Goal: Task Accomplishment & Management: Manage account settings

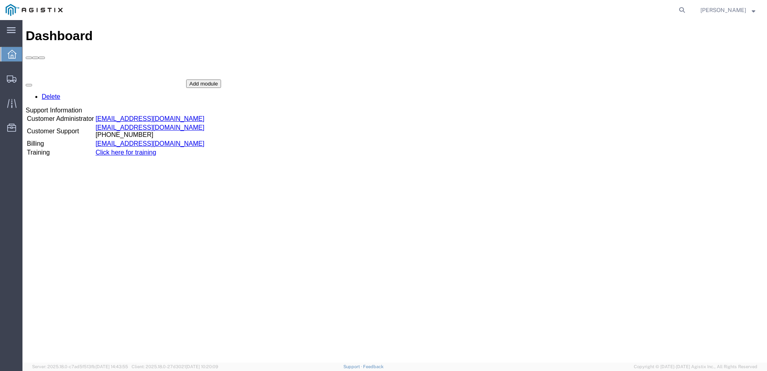
drag, startPoint x: 602, startPoint y: 7, endPoint x: 676, endPoint y: 8, distance: 73.4
click at [604, 6] on agx-global-search at bounding box center [560, 10] width 257 height 20
click at [685, 7] on icon at bounding box center [681, 9] width 11 height 11
click at [564, 9] on input "search" at bounding box center [555, 9] width 244 height 19
paste input "56745147"
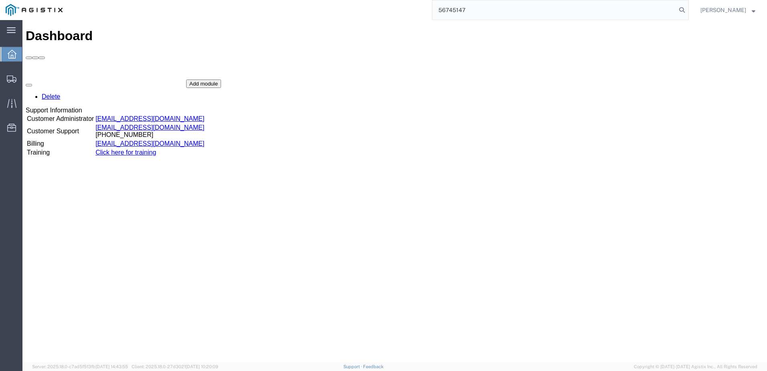
type input "56745147"
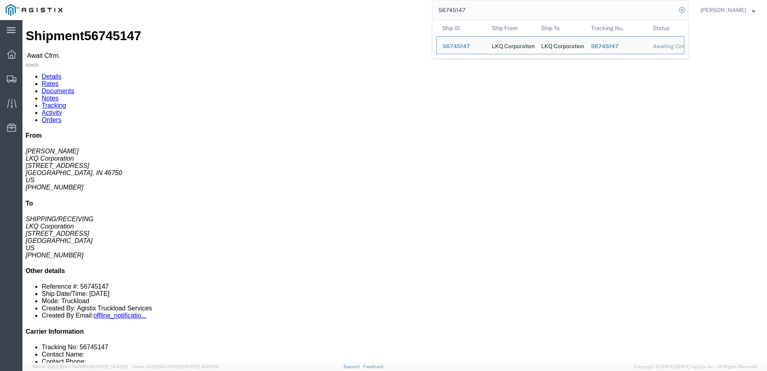
click link "Notes"
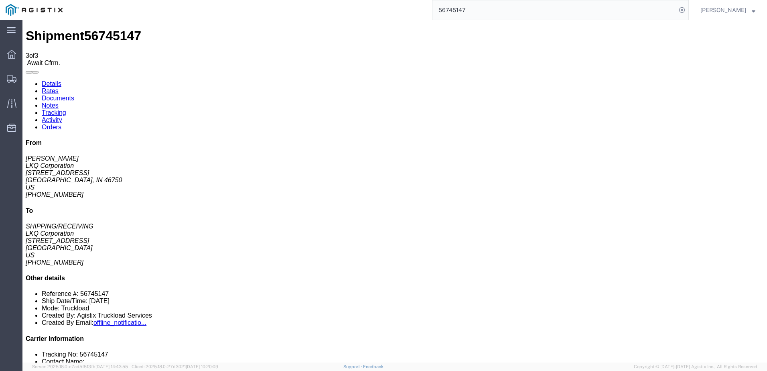
click at [47, 80] on link "Details" at bounding box center [52, 83] width 20 height 7
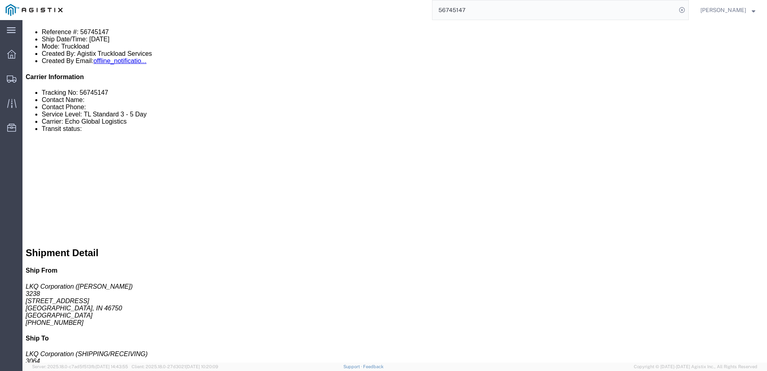
scroll to position [321, 0]
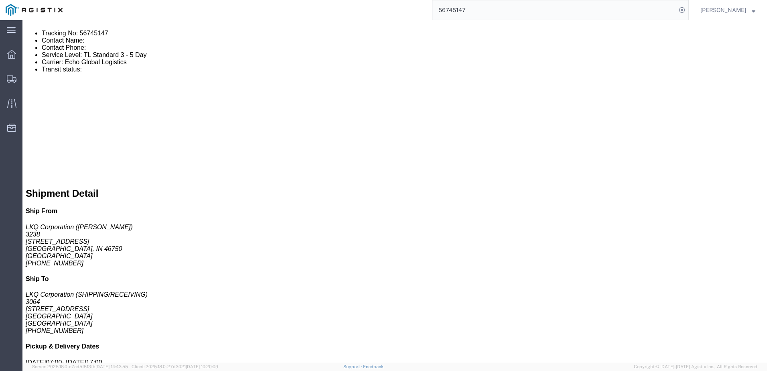
click link "Rates"
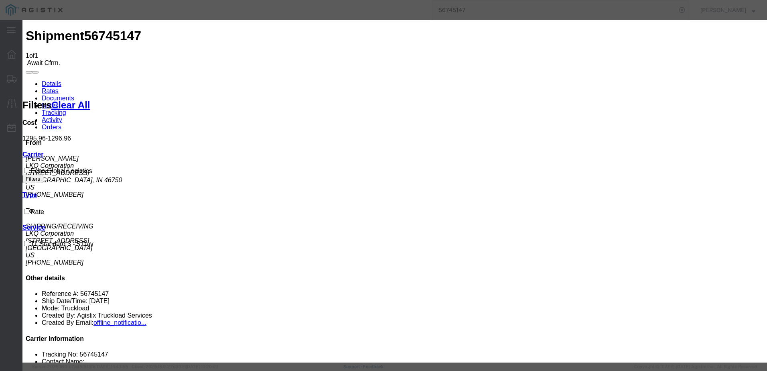
type input "64218375"
type input "[PERSON_NAME]"
type input "3127686379"
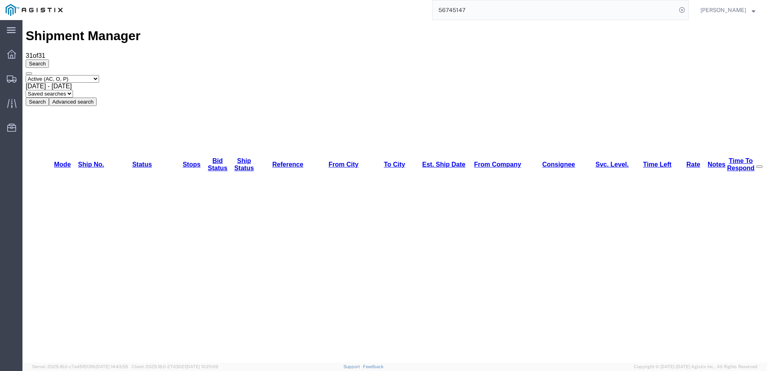
click at [508, 12] on input "56745147" at bounding box center [555, 9] width 244 height 19
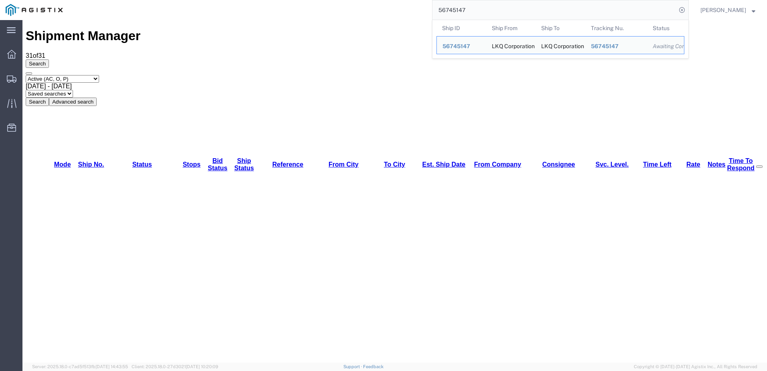
click at [507, 12] on input "56745147" at bounding box center [555, 9] width 244 height 19
paste input "6551"
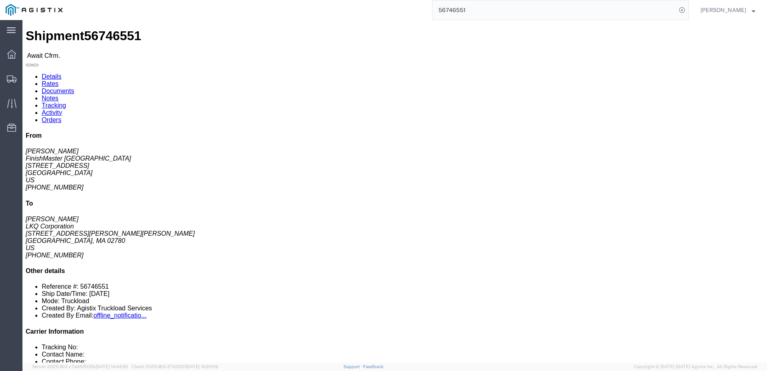
click link "Rates"
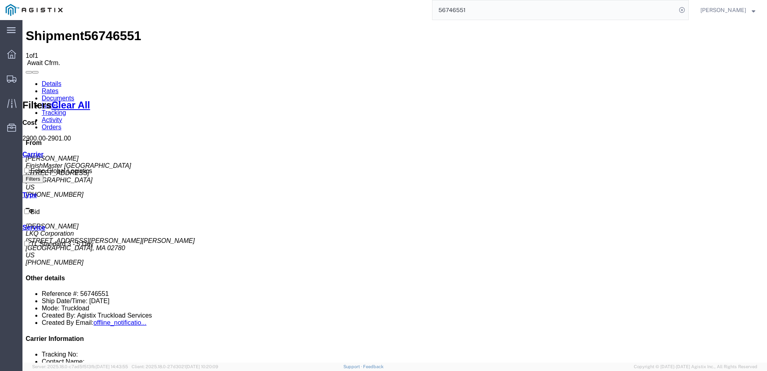
click at [500, 10] on input "56746551" at bounding box center [555, 9] width 244 height 19
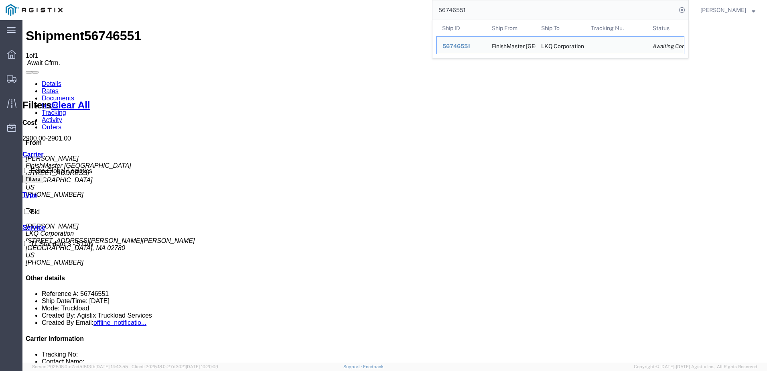
click at [500, 10] on input "56746551" at bounding box center [555, 9] width 244 height 19
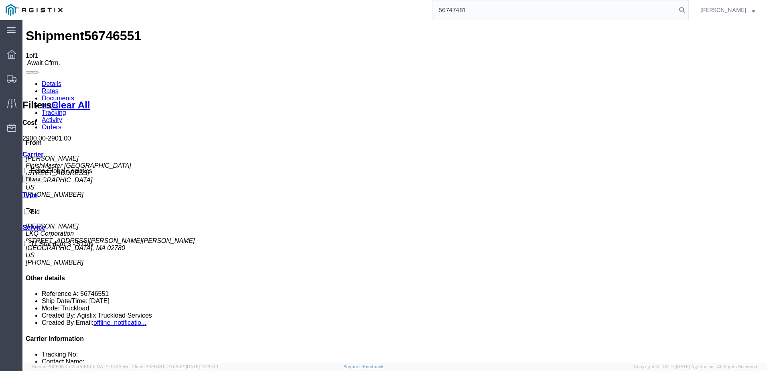
type input "56747481"
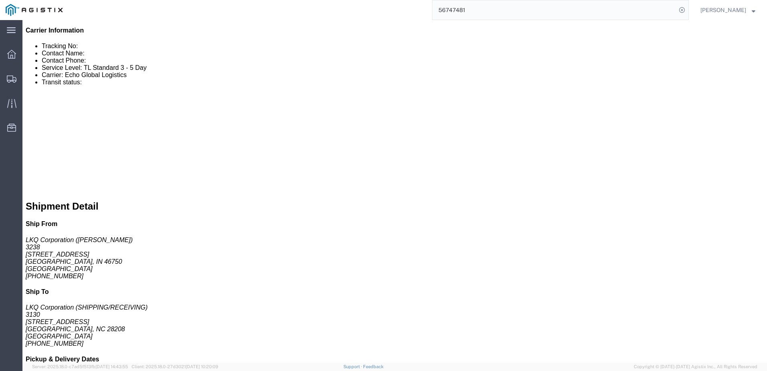
scroll to position [281, 0]
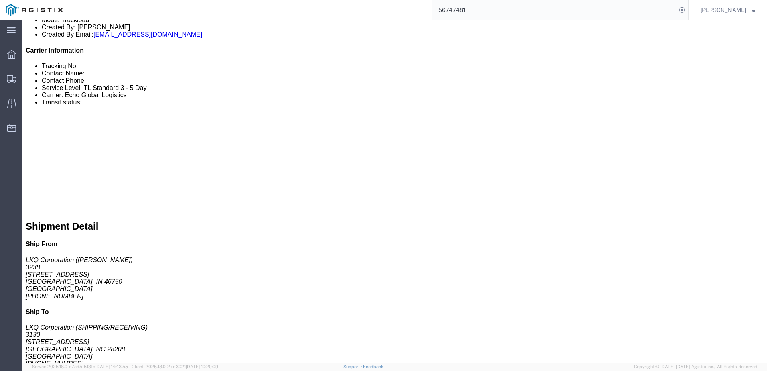
click link "Notes"
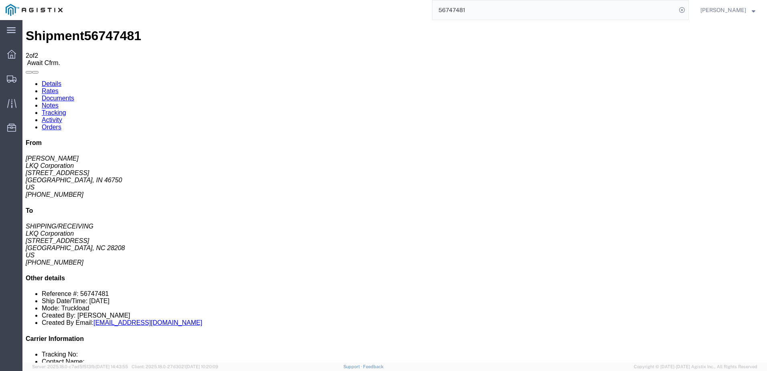
click at [50, 80] on link "Details" at bounding box center [52, 83] width 20 height 7
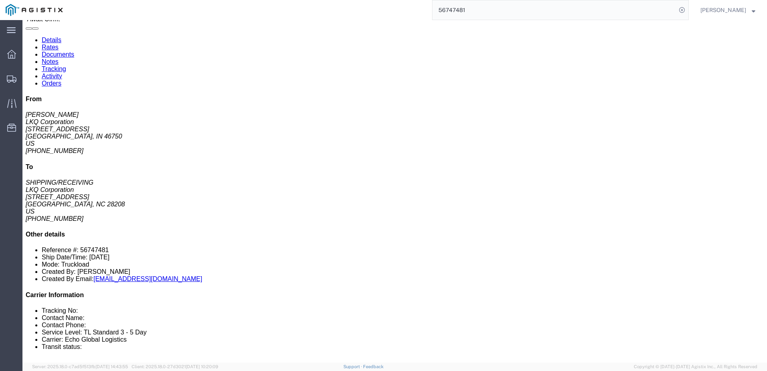
scroll to position [40, 0]
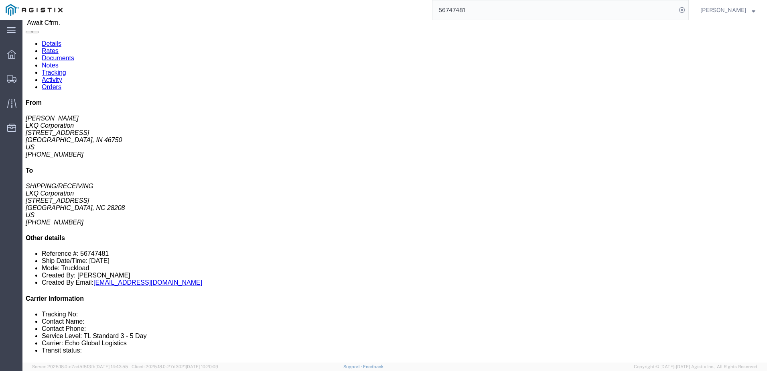
click link "Rates"
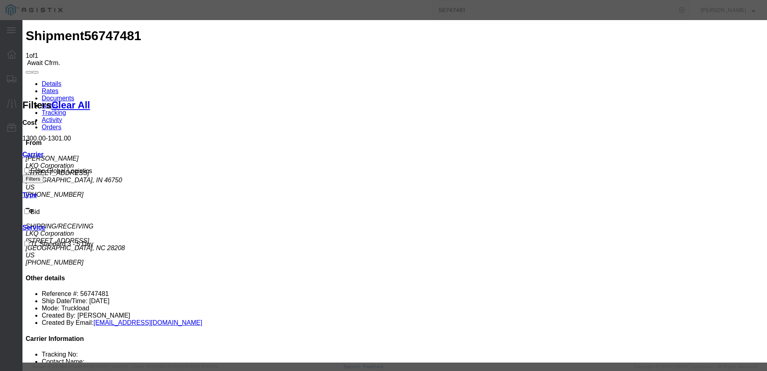
type input "63972197"
type input "[PERSON_NAME]"
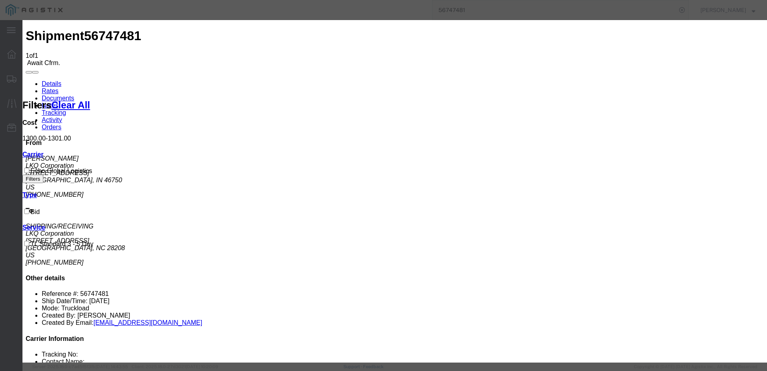
type input "3127686379"
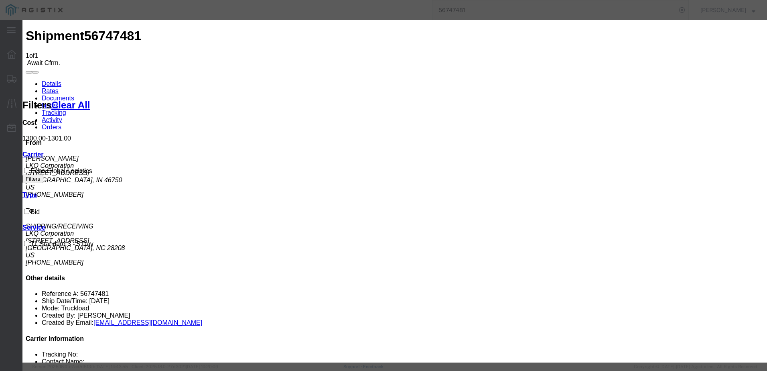
type input "64218518"
drag, startPoint x: 406, startPoint y: 159, endPoint x: 426, endPoint y: 188, distance: 35.2
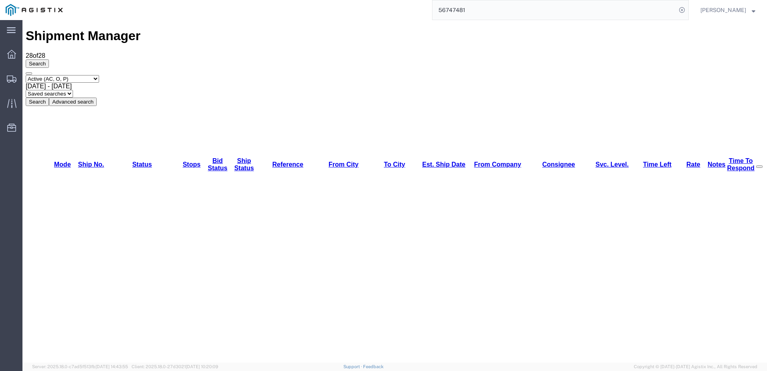
click at [465, 14] on input "56747481" at bounding box center [555, 9] width 244 height 19
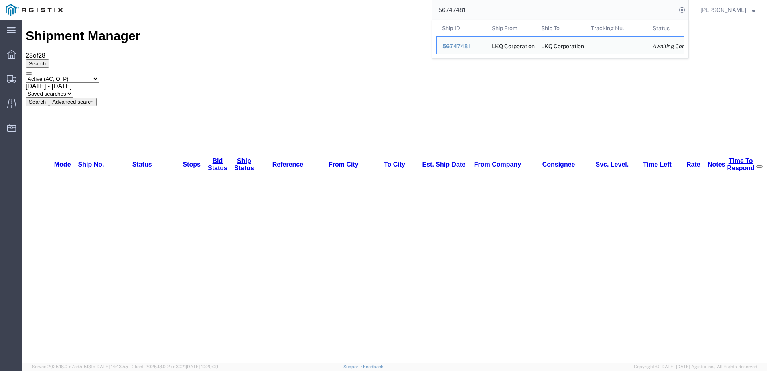
click at [466, 16] on input "56747481" at bounding box center [555, 9] width 244 height 19
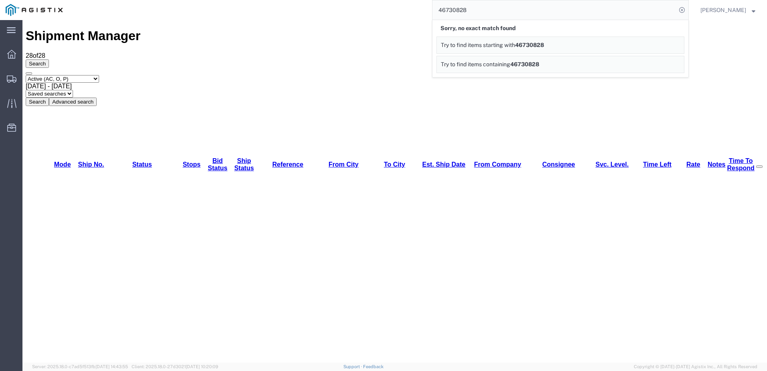
click at [457, 9] on input "46730828" at bounding box center [555, 9] width 244 height 19
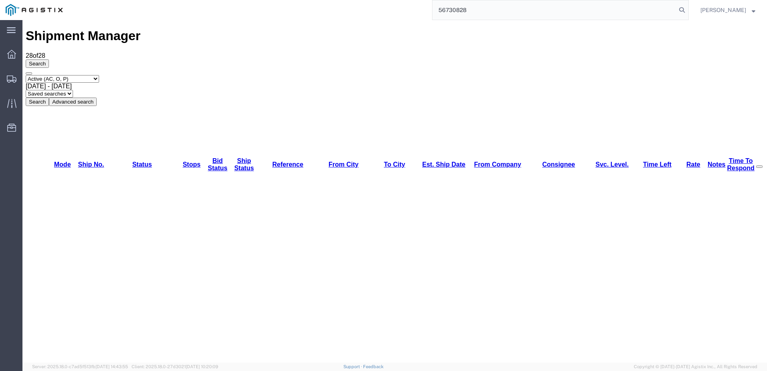
type input "56730828"
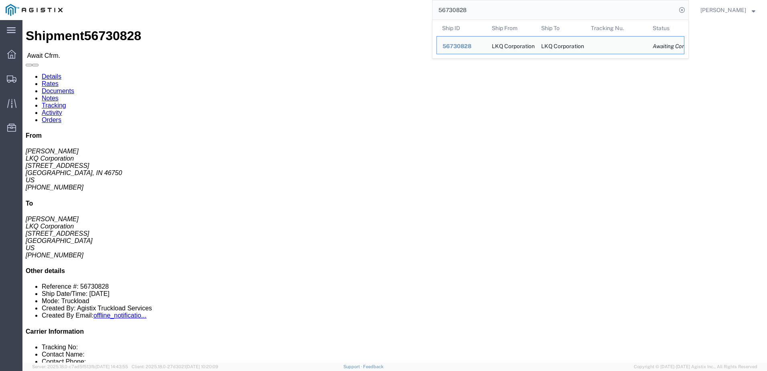
drag, startPoint x: 543, startPoint y: 86, endPoint x: 512, endPoint y: 88, distance: 31.8
click p "Bill Of Lading: 56730828 Purchase Order: STEEL SCRAP 09/09"
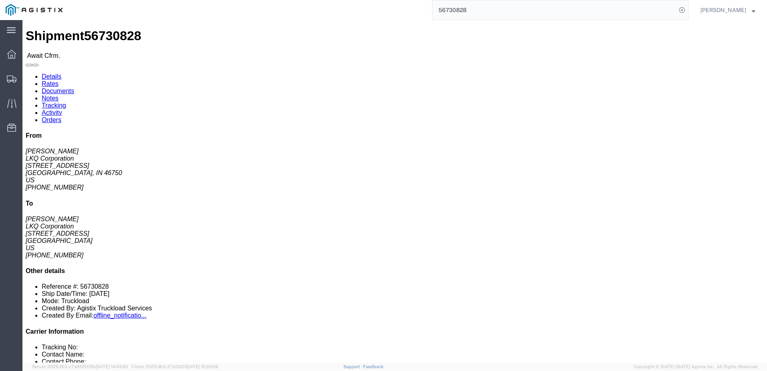
drag, startPoint x: 512, startPoint y: 88, endPoint x: 539, endPoint y: 91, distance: 27.4
click div "References Bill Of Lading: 56730828 Purchase Order: STEEL SCRAP 09/09 Edit Refe…"
drag, startPoint x: 540, startPoint y: 87, endPoint x: 486, endPoint y: 85, distance: 54.2
click span "Purchase Order: STEEL SCRAP 09/09"
drag, startPoint x: 490, startPoint y: 86, endPoint x: 540, endPoint y: 86, distance: 50.2
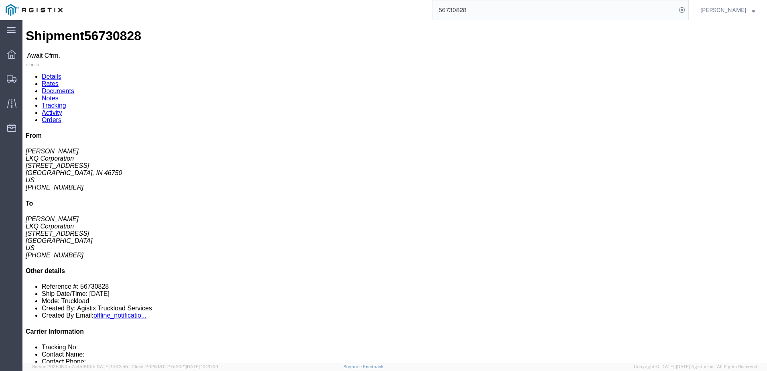
click p "Bill Of Lading: 56730828 Purchase Order: STEEL SCRAP 09/09"
drag, startPoint x: 541, startPoint y: 86, endPoint x: 541, endPoint y: 91, distance: 4.4
click p "Bill Of Lading: 56730828 Purchase Order: STEEL SCRAP 09/09"
copy b "STEEL SCRAP 09/09"
click link "Notes"
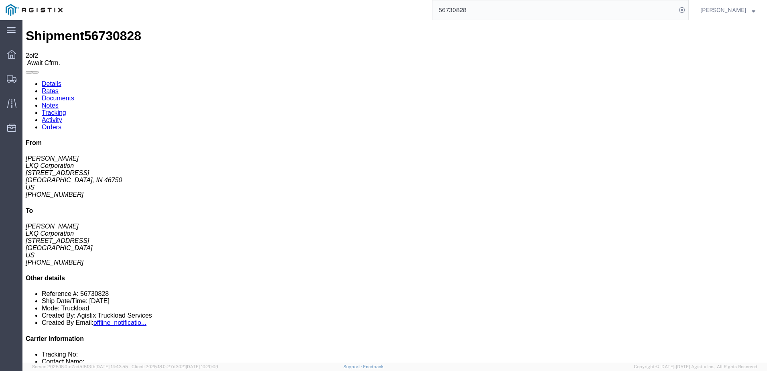
click at [59, 87] on link "Rates" at bounding box center [50, 90] width 17 height 7
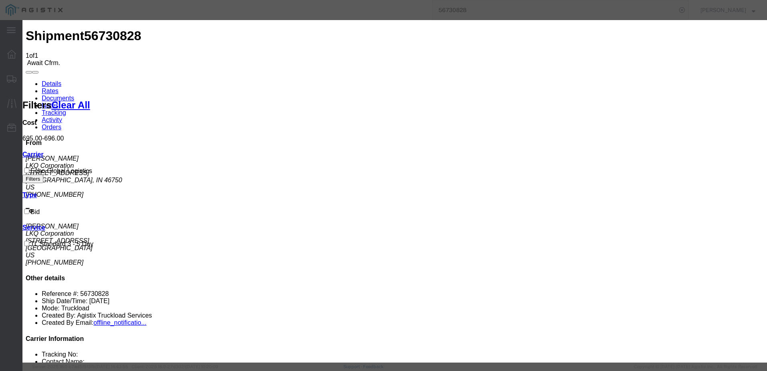
type input "64214182"
type input "[PERSON_NAME]"
type input "3127686379"
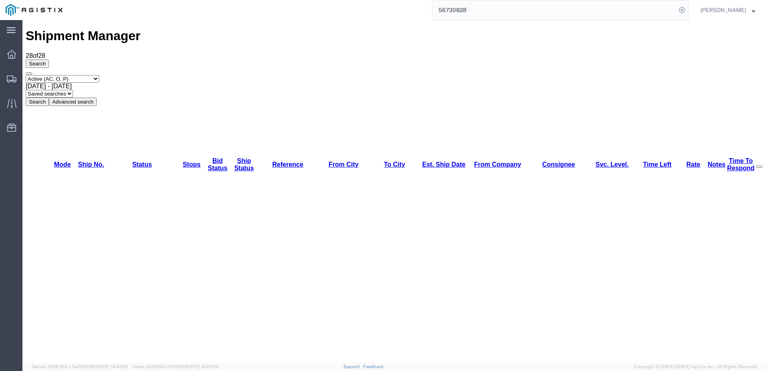
click at [549, 28] on div "Shipment Manager 28 of 28 Search Select status Active (AC, O, P) All Approved A…" at bounding box center [395, 66] width 738 height 77
click at [532, 9] on input "56730828" at bounding box center [555, 9] width 244 height 19
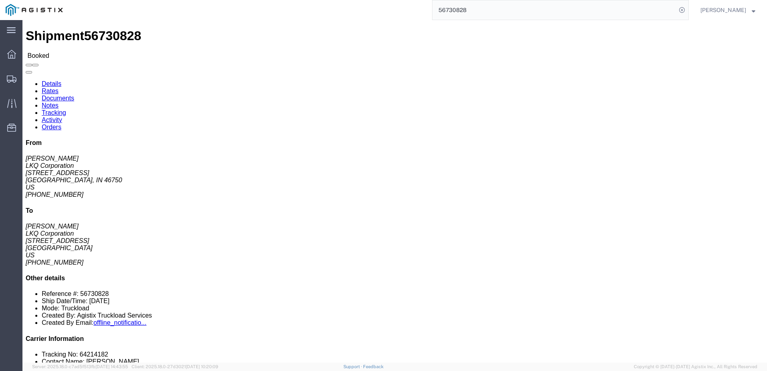
click at [549, 11] on input "56730828" at bounding box center [555, 9] width 244 height 19
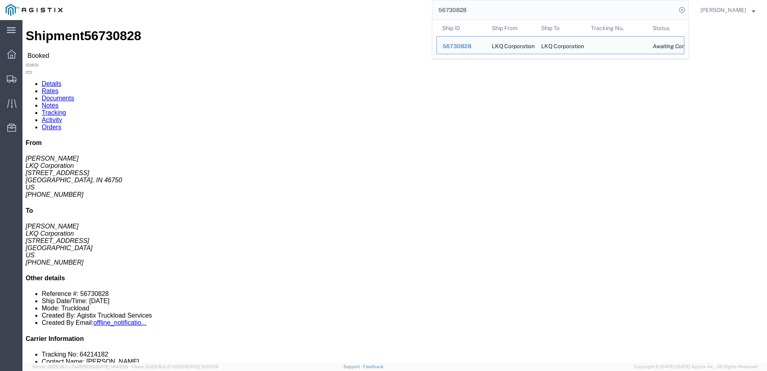
click at [549, 11] on input "56730828" at bounding box center [555, 9] width 244 height 19
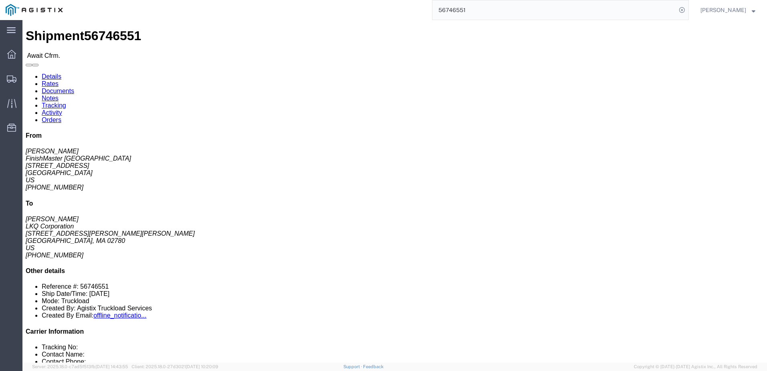
click link "Notes"
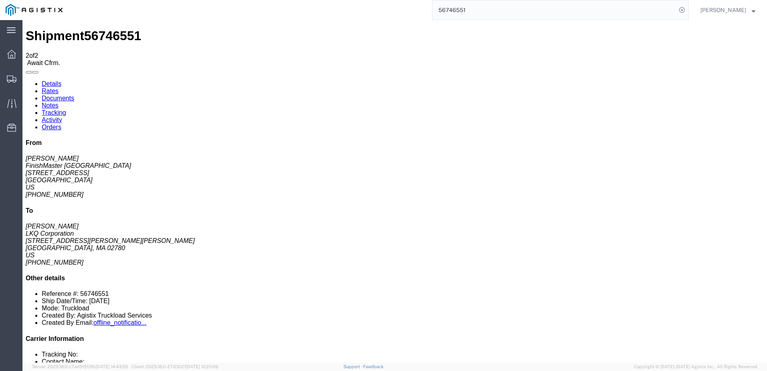
click at [61, 80] on link "Details" at bounding box center [52, 83] width 20 height 7
click link "Notes"
click at [53, 80] on link "Details" at bounding box center [52, 83] width 20 height 7
click link "Rates"
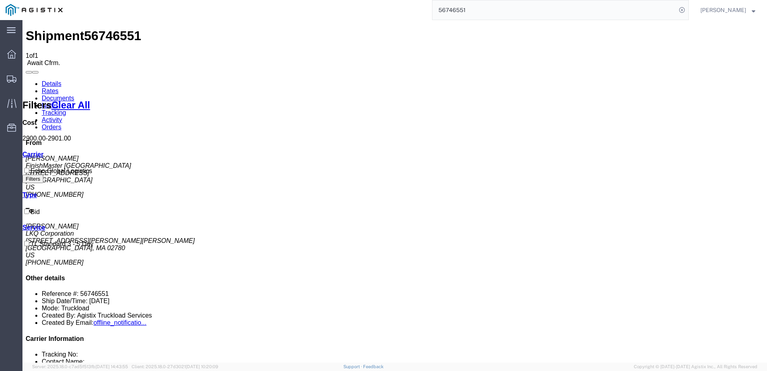
click at [48, 80] on link "Details" at bounding box center [52, 83] width 20 height 7
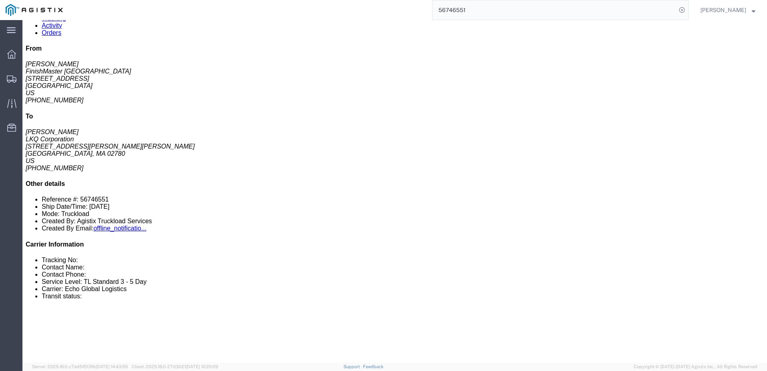
scroll to position [120, 0]
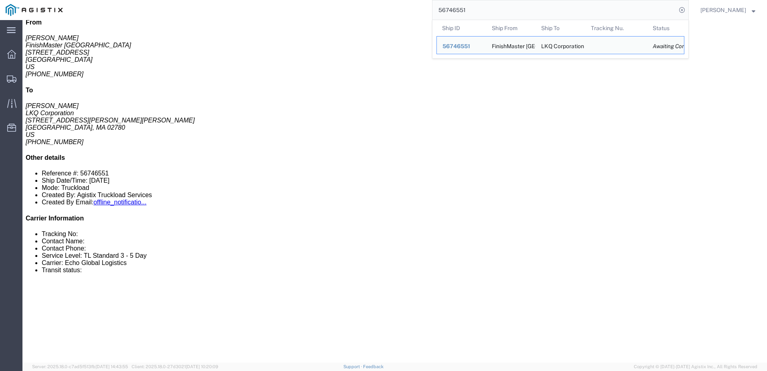
click at [488, 10] on input "56746551" at bounding box center [555, 9] width 244 height 19
paste input "683825"
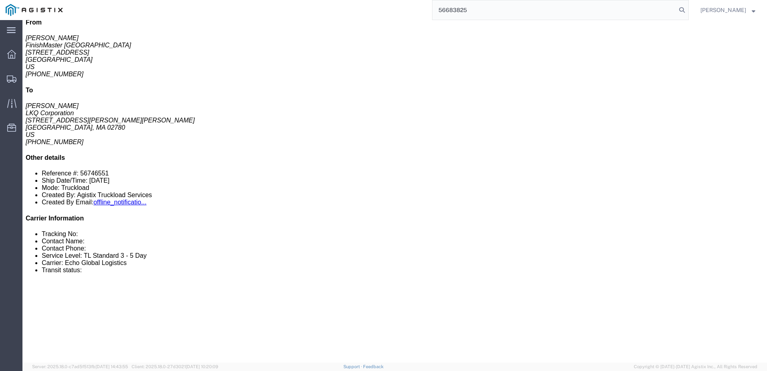
type input "56683825"
